Goal: Find specific page/section: Find specific page/section

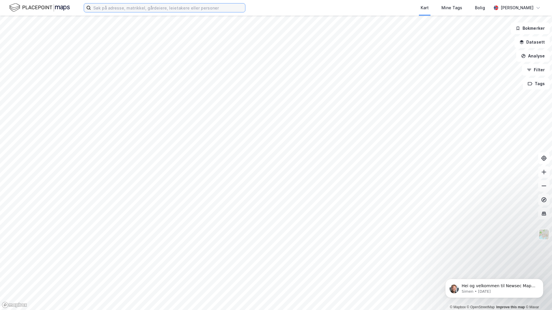
click at [176, 8] on input at bounding box center [168, 7] width 154 height 9
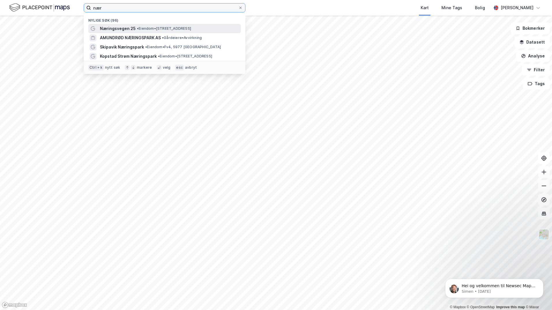
type input "nær"
click at [150, 28] on span "• Eiendom • [STREET_ADDRESS]" at bounding box center [164, 28] width 54 height 5
